Goal: Task Accomplishment & Management: Use online tool/utility

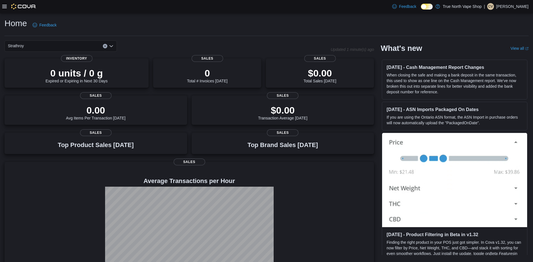
click at [505, 6] on p "[PERSON_NAME]" at bounding box center [512, 6] width 32 height 7
click at [362, 29] on div "Home Feedback" at bounding box center [266, 25] width 524 height 15
click at [521, 49] on link "View all (opens in a new tab or window)" at bounding box center [520, 48] width 18 height 4
click at [450, 8] on p "True North Vape Shop" at bounding box center [462, 6] width 39 height 7
click at [434, 17] on div "# 376027" at bounding box center [445, 18] width 74 height 9
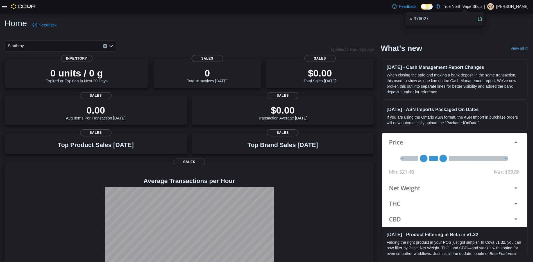
click at [15, 6] on img at bounding box center [23, 7] width 25 height 6
click at [6, 6] on icon at bounding box center [4, 6] width 4 height 4
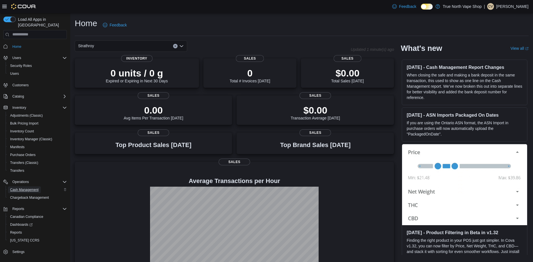
click at [32, 187] on span "Cash Management" at bounding box center [24, 189] width 28 height 4
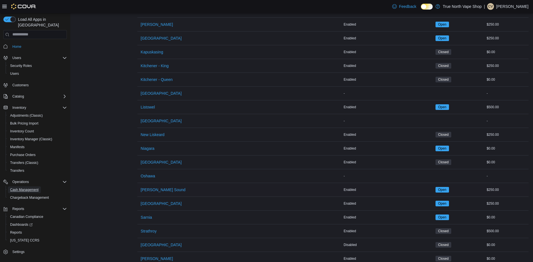
scroll to position [278, 0]
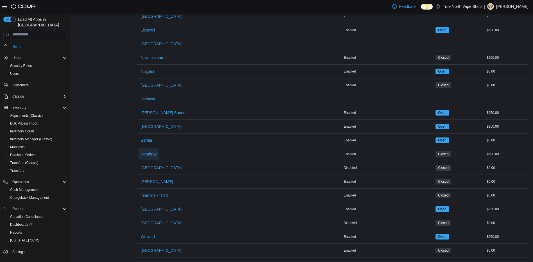
click at [150, 151] on span "Strathroy" at bounding box center [149, 154] width 16 height 6
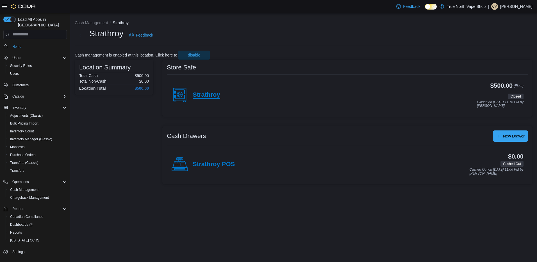
click at [200, 97] on h4 "Strathroy" at bounding box center [207, 94] width 28 height 7
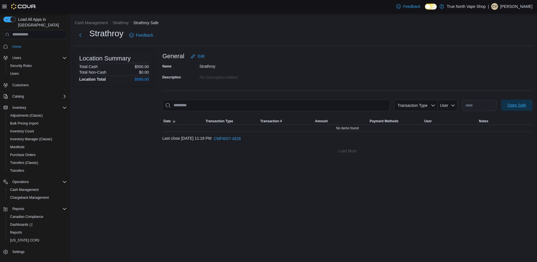
click at [522, 106] on span "Open Safe" at bounding box center [517, 105] width 19 height 6
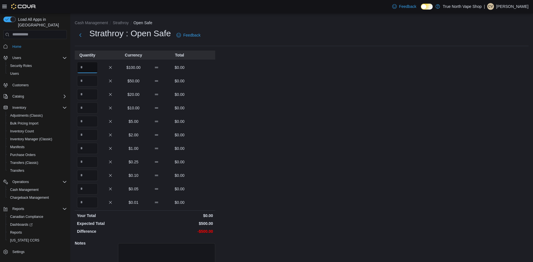
click at [86, 68] on input "Quantity" at bounding box center [87, 67] width 21 height 11
type input "*"
click at [87, 83] on input "Quantity" at bounding box center [87, 80] width 21 height 11
type input "*"
click at [89, 91] on input "Quantity" at bounding box center [87, 94] width 21 height 11
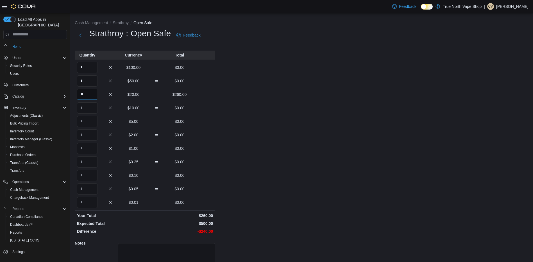
type input "**"
click at [86, 105] on input "Quantity" at bounding box center [87, 107] width 21 height 11
type input "*"
click at [88, 114] on div "Quantity Currency Total * $100.00 $0.00 * $50.00 $0.00 ** $20.00 $260.00 * $10.…" at bounding box center [145, 176] width 140 height 251
click at [88, 116] on input "Quantity" at bounding box center [87, 121] width 21 height 11
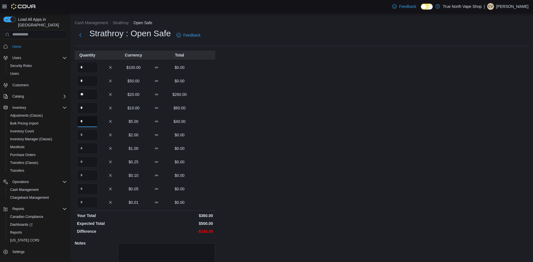
type input "*"
click at [88, 132] on input "Quantity" at bounding box center [87, 134] width 21 height 11
type input "**"
click at [90, 144] on input "Quantity" at bounding box center [87, 148] width 21 height 11
type input "**"
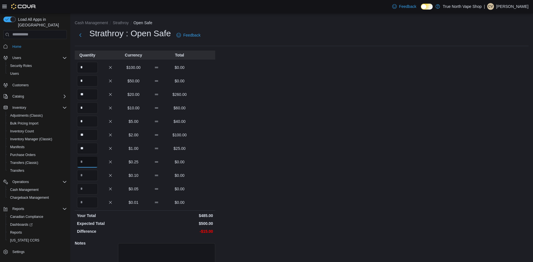
click at [87, 159] on input "Quantity" at bounding box center [87, 161] width 21 height 11
type input "**"
click at [87, 173] on input "Quantity" at bounding box center [87, 175] width 21 height 11
type input "**"
click at [398, 195] on div "Cash Management Strathroy Open Safe Strathroy : Open Safe Feedback Quantity Cur…" at bounding box center [301, 159] width 463 height 293
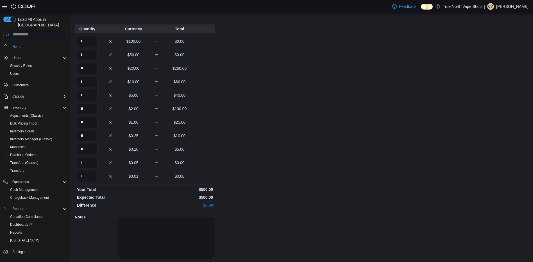
scroll to position [44, 0]
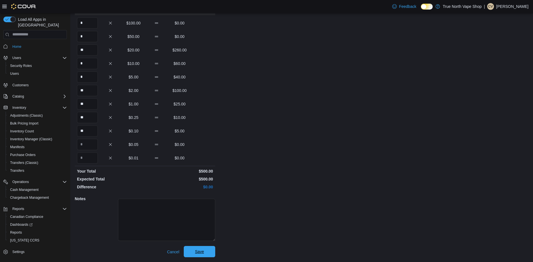
click at [210, 250] on span "Save" at bounding box center [199, 251] width 25 height 11
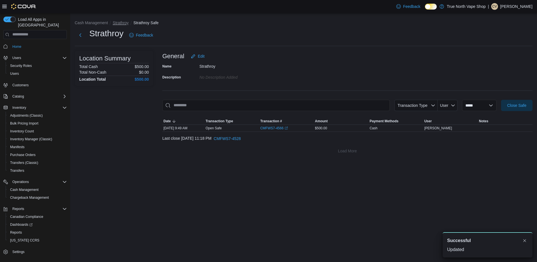
click at [123, 21] on button "Strathroy" at bounding box center [121, 23] width 16 height 4
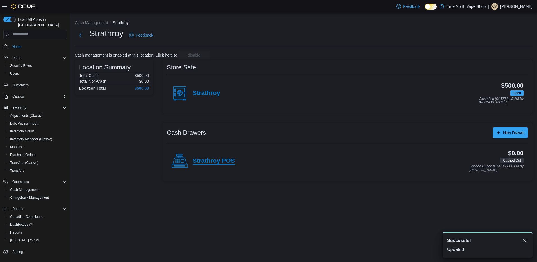
click at [213, 162] on h4 "Strathroy POS" at bounding box center [214, 160] width 42 height 7
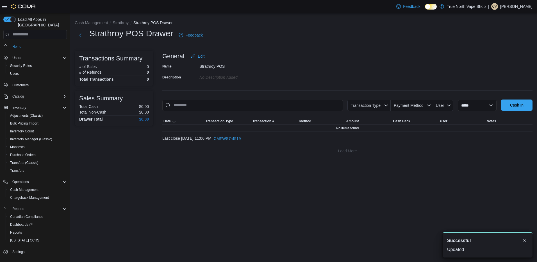
click at [512, 100] on span "Cash In" at bounding box center [517, 104] width 25 height 11
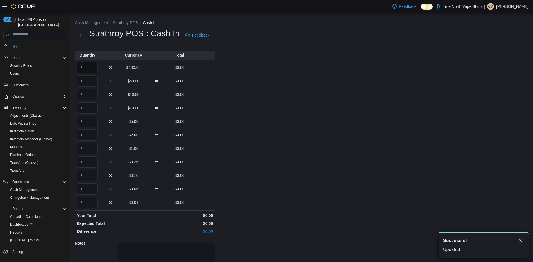
click at [90, 66] on input "Quantity" at bounding box center [87, 67] width 21 height 11
type input "*"
click at [93, 79] on input "Quantity" at bounding box center [87, 80] width 21 height 11
type input "*"
click at [89, 94] on input "Quantity" at bounding box center [87, 94] width 21 height 11
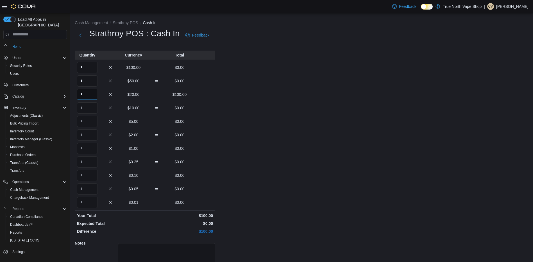
type input "*"
click at [87, 105] on input "Quantity" at bounding box center [87, 107] width 21 height 11
type input "*"
click at [90, 121] on input "Quantity" at bounding box center [87, 121] width 21 height 11
type input "*"
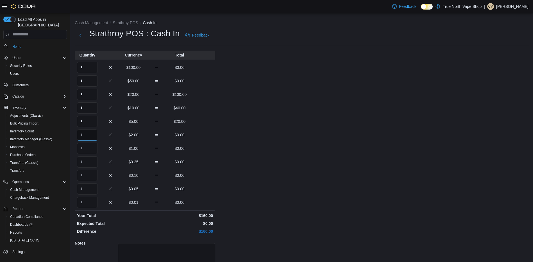
click at [91, 133] on input "Quantity" at bounding box center [87, 134] width 21 height 11
type input "**"
click at [89, 147] on input "Quantity" at bounding box center [87, 148] width 21 height 11
type input "**"
click at [86, 162] on input "Quantity" at bounding box center [87, 161] width 21 height 11
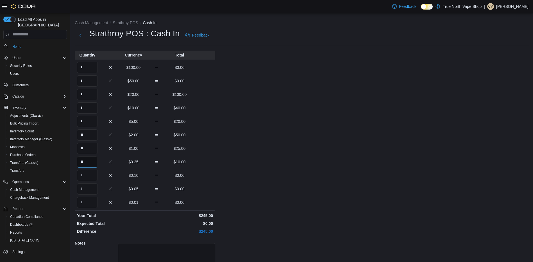
type input "**"
click at [88, 179] on input "Quantity" at bounding box center [87, 175] width 21 height 11
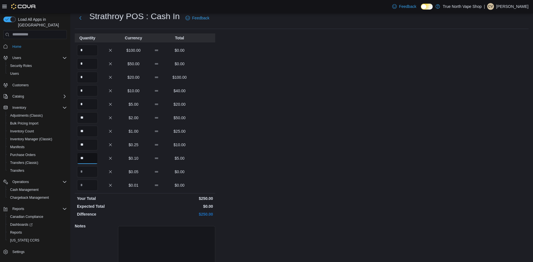
scroll to position [44, 0]
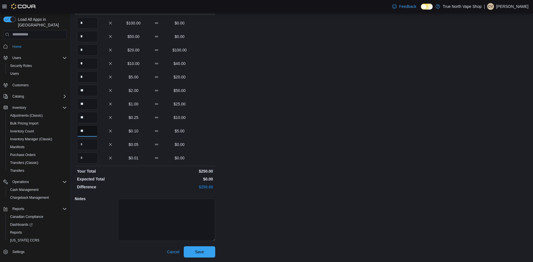
type input "**"
click at [200, 249] on span "Save" at bounding box center [199, 251] width 25 height 11
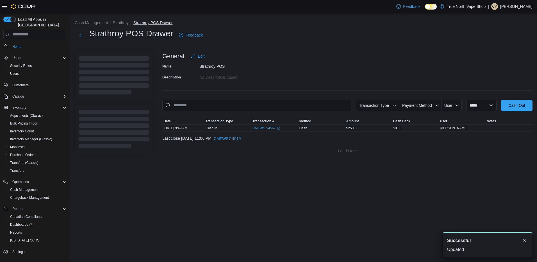
click at [147, 21] on button "Strathroy POS Drawer" at bounding box center [152, 23] width 39 height 4
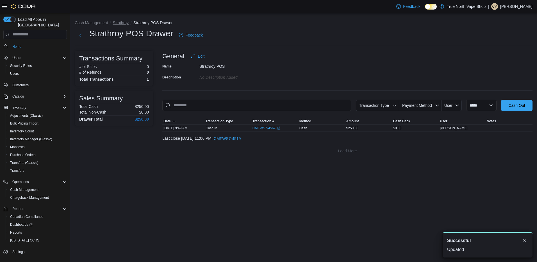
click at [116, 21] on button "Strathroy" at bounding box center [121, 23] width 16 height 4
